Goal: Task Accomplishment & Management: Manage account settings

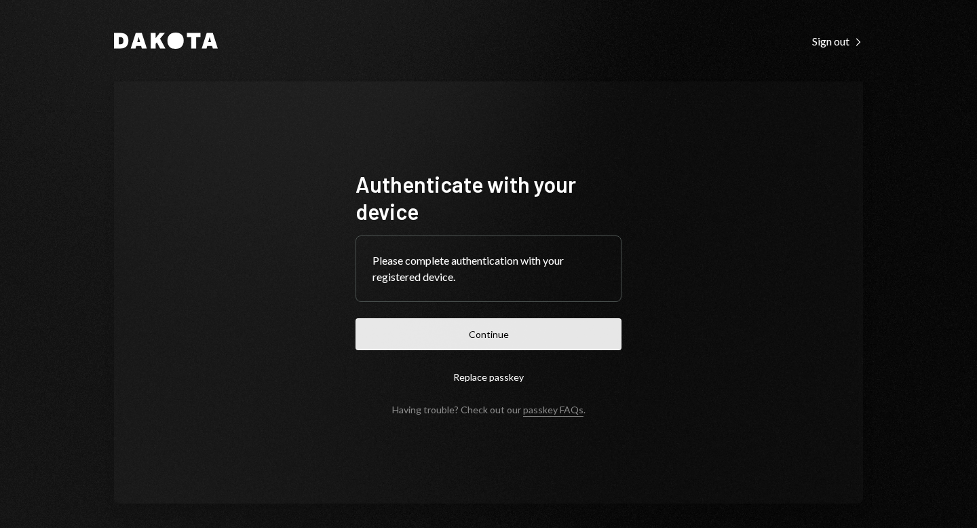
click at [498, 337] on button "Continue" at bounding box center [489, 334] width 266 height 32
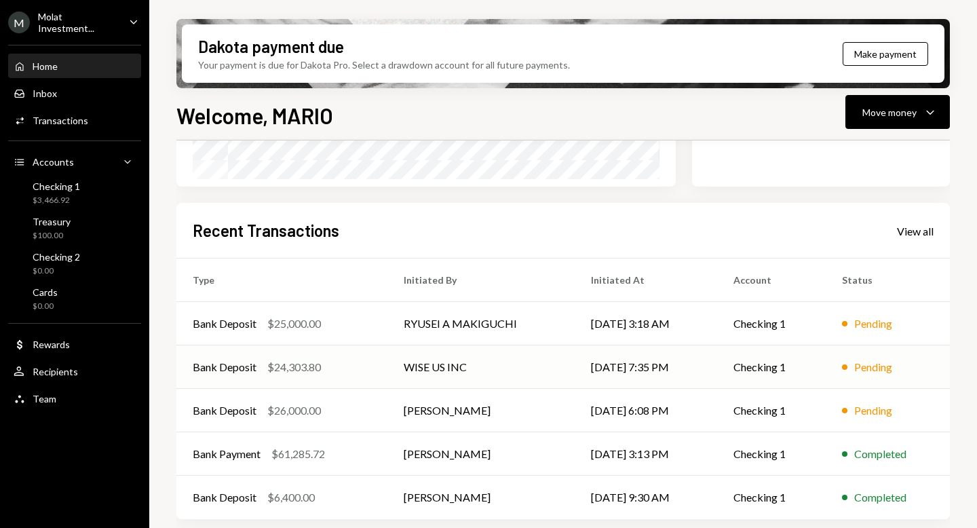
scroll to position [290, 0]
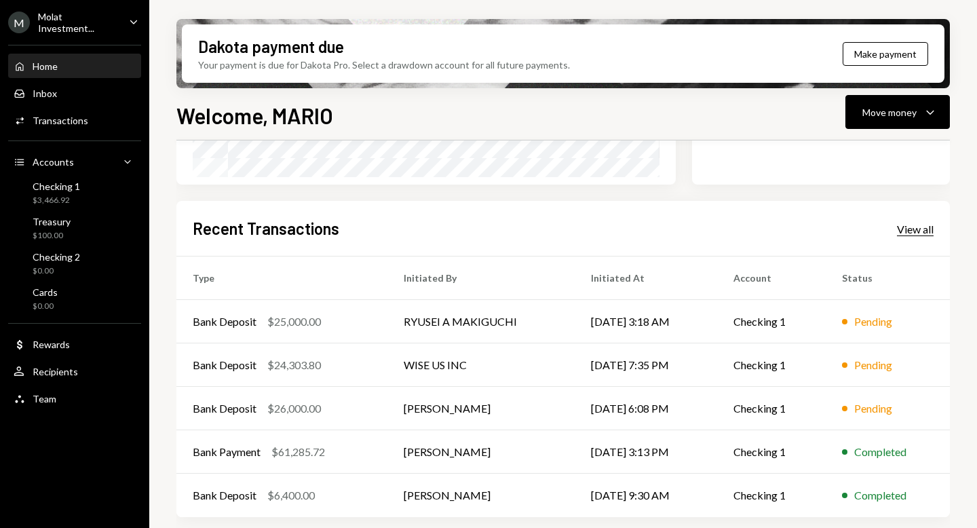
click at [915, 229] on div "View all" at bounding box center [915, 230] width 37 height 14
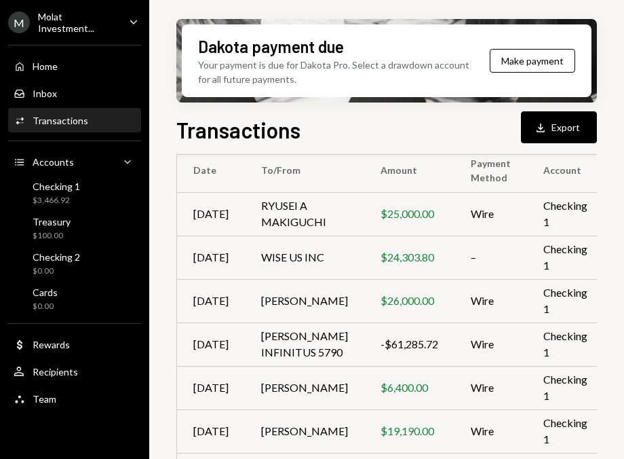
scroll to position [221, 0]
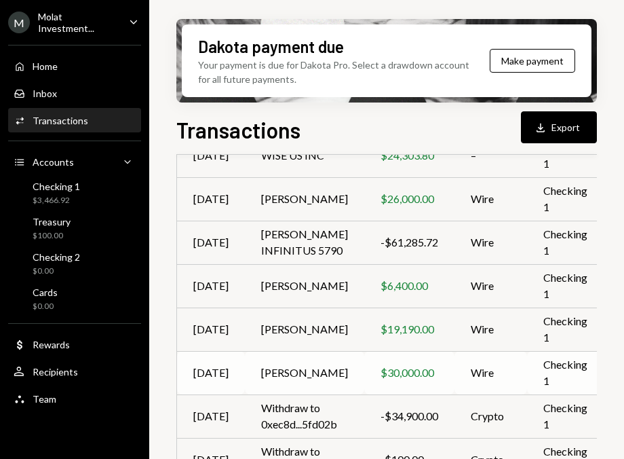
click at [297, 394] on td "[PERSON_NAME]" at bounding box center [304, 372] width 119 height 43
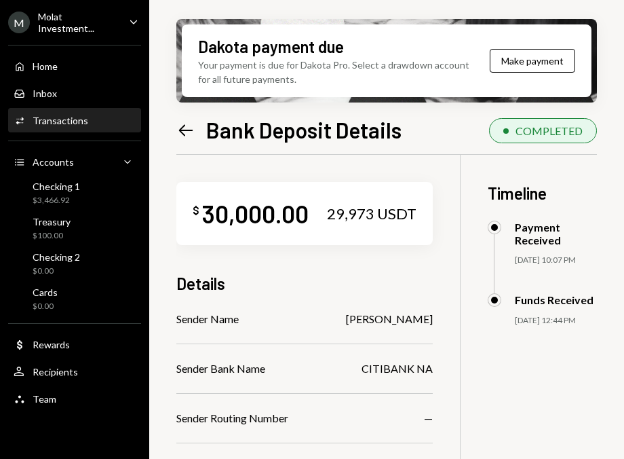
click at [59, 20] on div "Molat Investment..." at bounding box center [78, 22] width 80 height 23
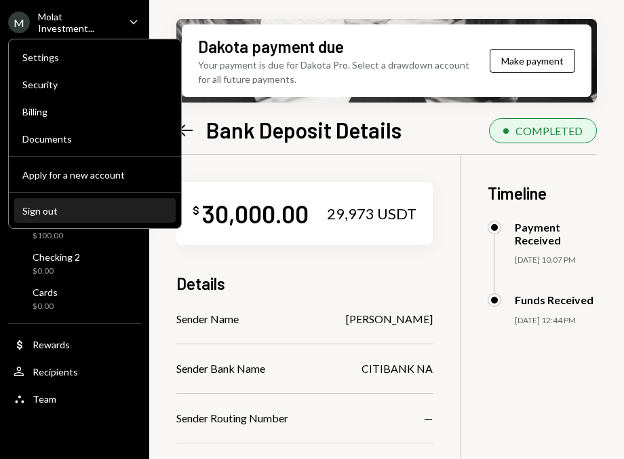
click at [51, 218] on button "Sign out" at bounding box center [94, 211] width 161 height 24
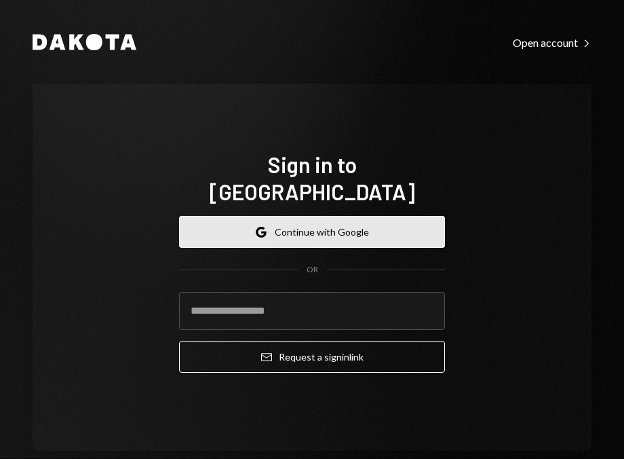
click at [307, 216] on button "Google Continue with Google" at bounding box center [312, 232] width 266 height 32
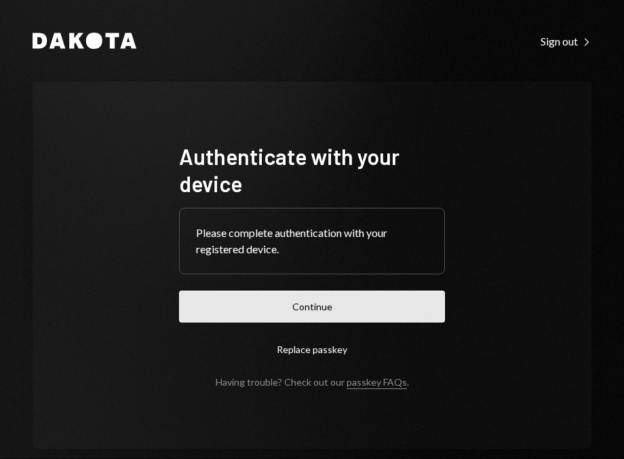
click at [303, 308] on button "Continue" at bounding box center [312, 306] width 266 height 32
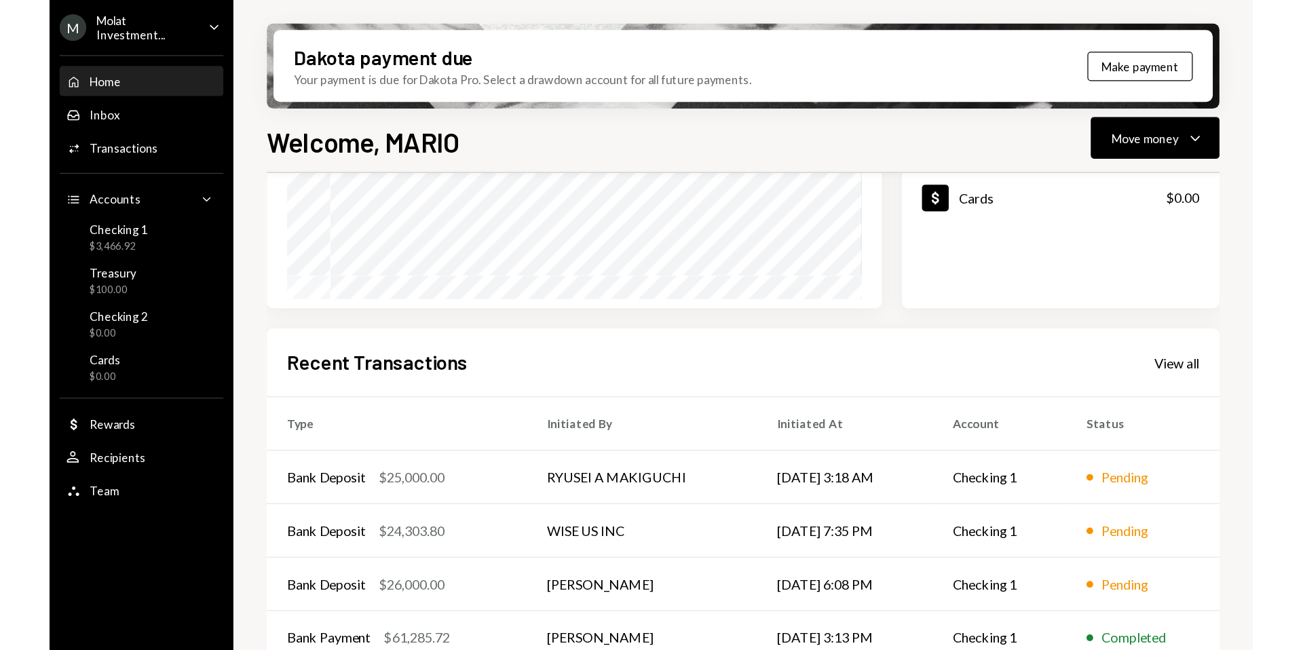
scroll to position [290, 0]
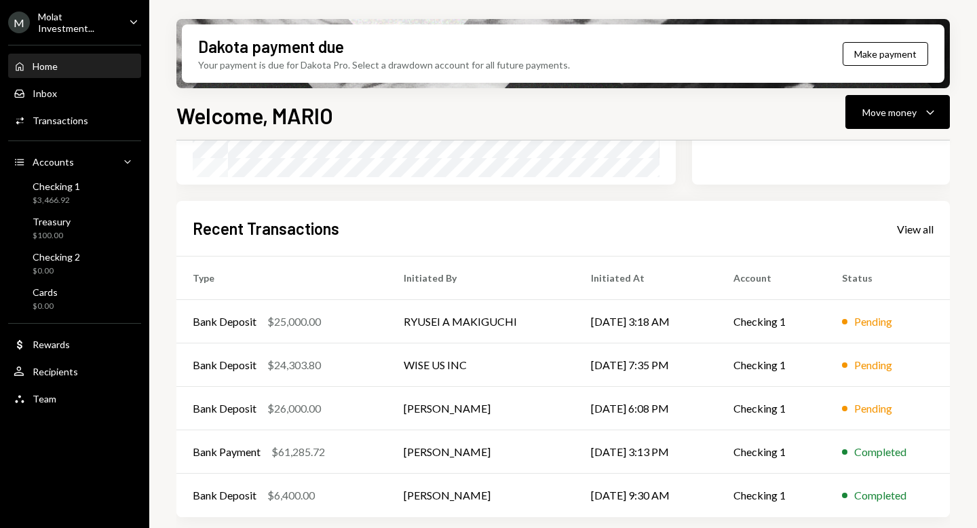
click at [54, 33] on ul "M Molat Investment... Caret Down Home Home Inbox Inbox Activities Transactions …" at bounding box center [74, 206] width 149 height 413
click at [56, 29] on div "M Molat Investment..." at bounding box center [63, 22] width 110 height 23
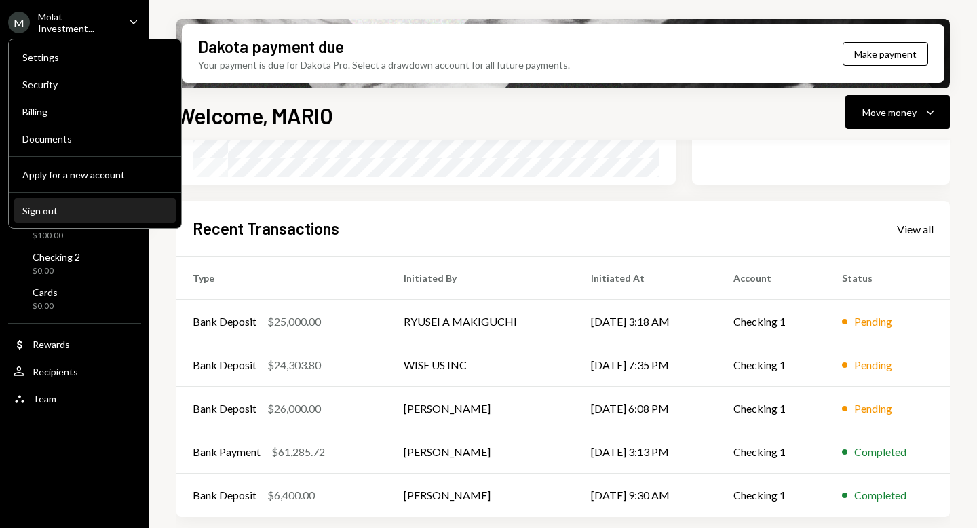
click at [85, 202] on button "Sign out" at bounding box center [94, 211] width 161 height 24
